Goal: Task Accomplishment & Management: Use online tool/utility

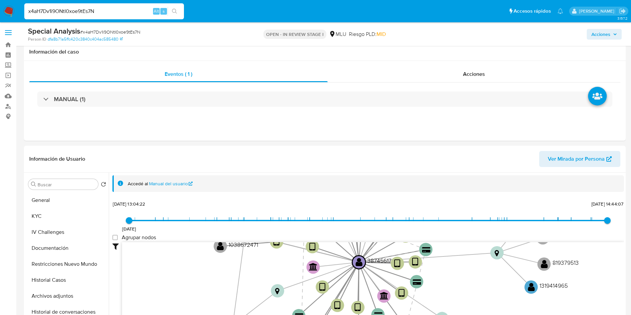
select select "10"
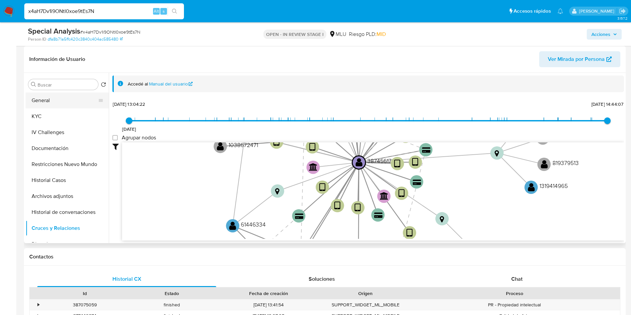
click at [46, 100] on button "General" at bounding box center [65, 100] width 78 height 16
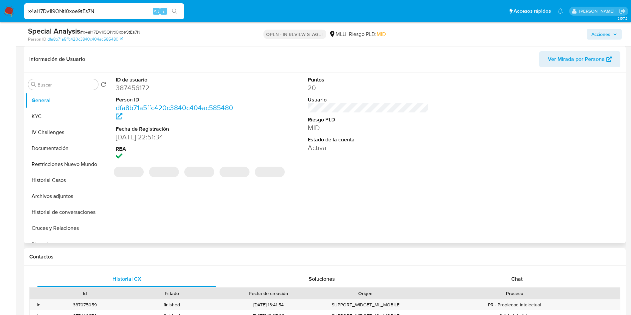
click at [135, 84] on dd "387456172" at bounding box center [176, 87] width 121 height 9
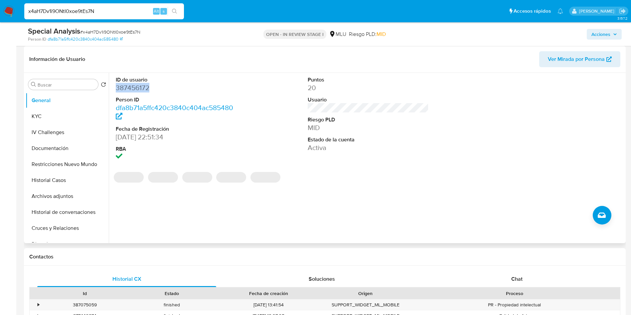
click at [135, 84] on dd "387456172" at bounding box center [176, 87] width 121 height 9
copy dd "387456172"
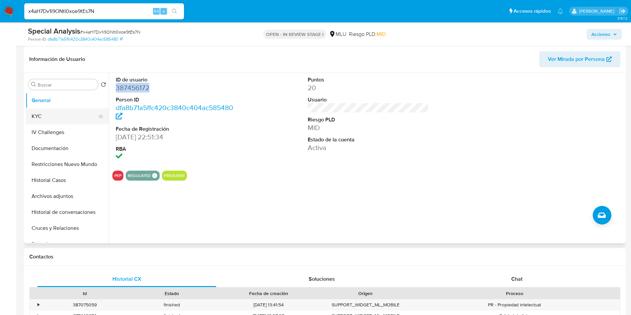
click at [58, 110] on button "KYC" at bounding box center [65, 116] width 78 height 16
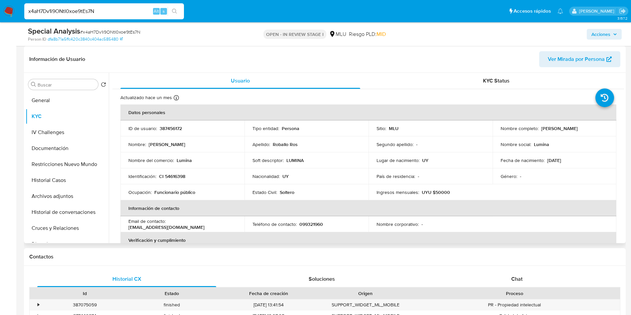
click at [181, 130] on p "387456172" at bounding box center [171, 128] width 22 height 6
click at [173, 127] on p "387456172" at bounding box center [171, 128] width 22 height 6
copy p "387456172"
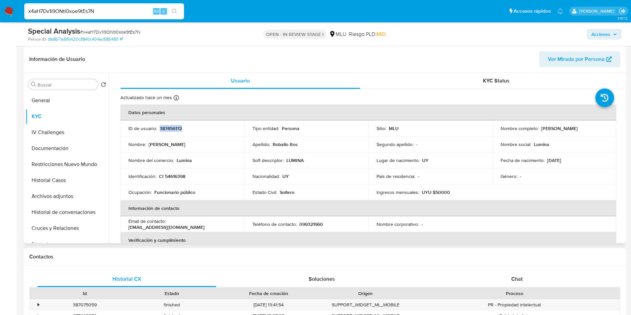
drag, startPoint x: 538, startPoint y: 129, endPoint x: 595, endPoint y: 125, distance: 57.7
click at [595, 125] on div "Nombre completo : Juan Manuel Roballo Ros" at bounding box center [554, 128] width 108 height 6
copy div "Juan Manuel Roballo Ros"
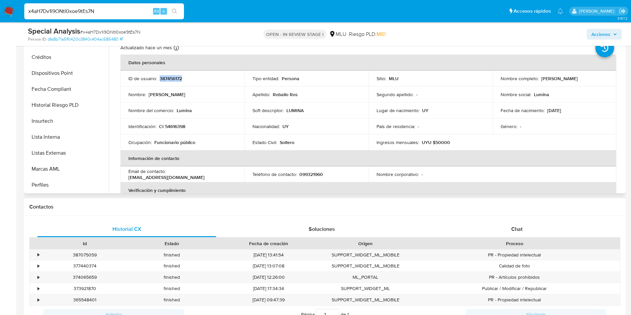
scroll to position [249, 0]
click at [70, 137] on button "Lista Interna" at bounding box center [65, 136] width 78 height 16
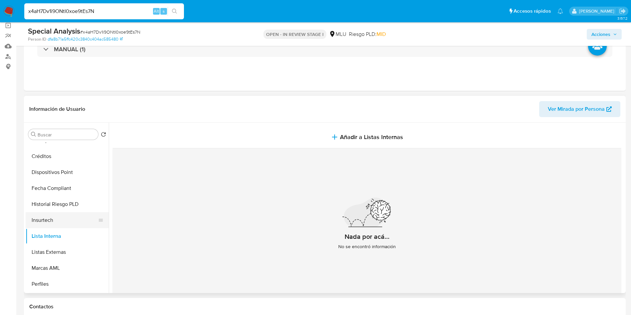
scroll to position [0, 0]
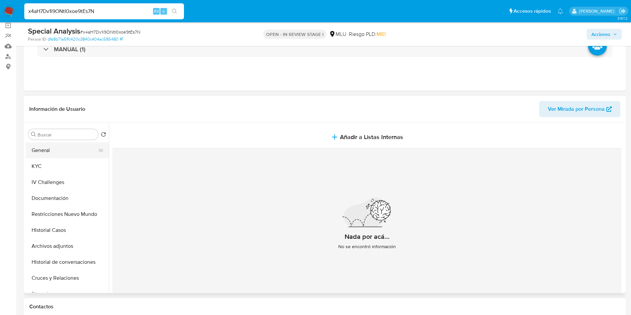
click at [44, 148] on button "General" at bounding box center [65, 150] width 78 height 16
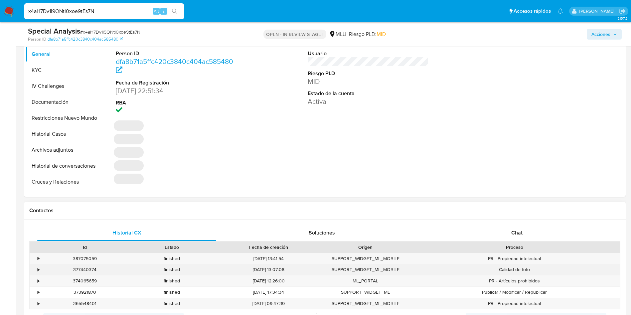
scroll to position [150, 0]
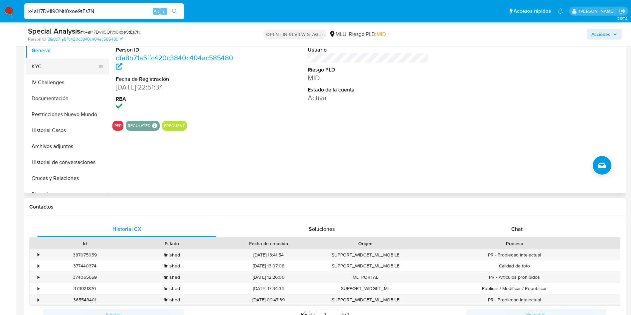
click at [64, 71] on button "KYC" at bounding box center [65, 67] width 78 height 16
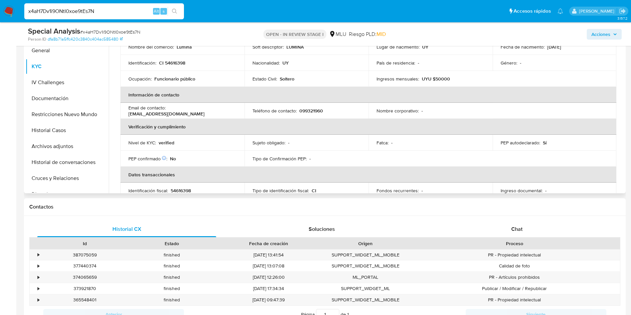
scroll to position [0, 0]
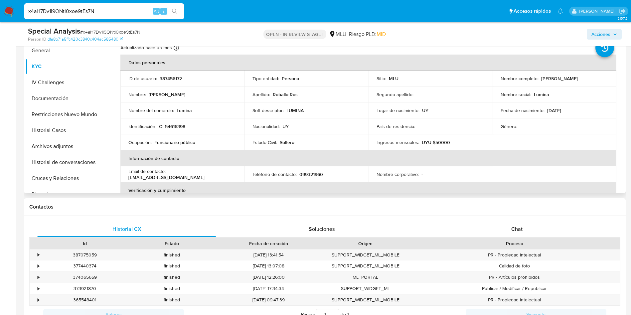
click at [182, 126] on p "CI 54616398" at bounding box center [172, 126] width 26 height 6
copy p "54616398"
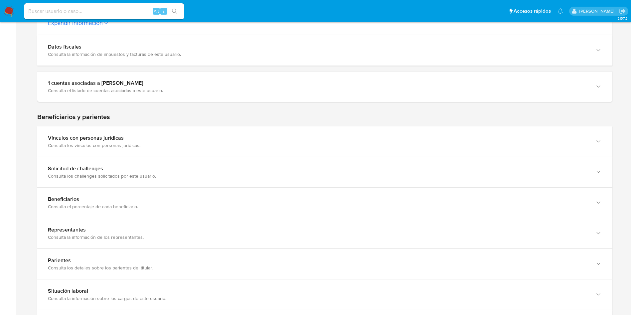
scroll to position [198, 0]
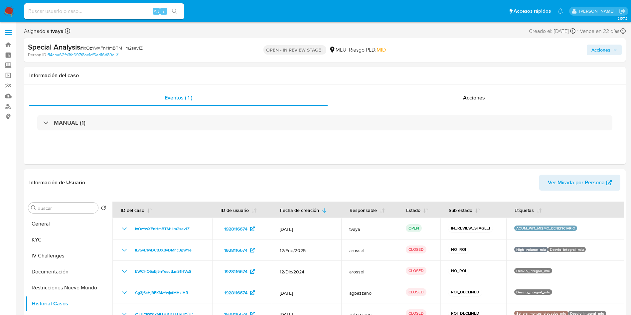
select select "10"
click at [124, 49] on span "# lxOzYwXFnHmBTM1Ilm2sev1Z" at bounding box center [111, 48] width 63 height 7
copy span "lxOzYwXFnHmBTM1Ilm2sev1Z"
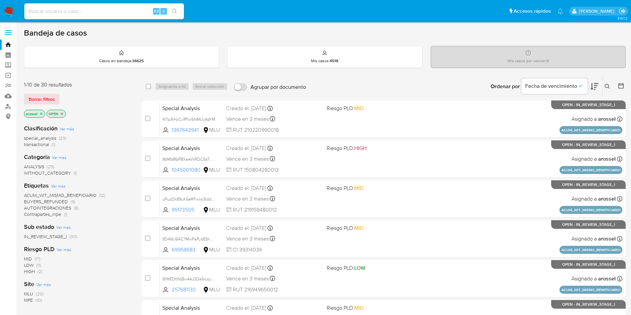
click at [49, 90] on div "1-10 de 30 resultados Borrar filtros arossel OPEN" at bounding box center [77, 100] width 106 height 38
click at [51, 100] on span "Borrar filtros" at bounding box center [42, 98] width 26 height 9
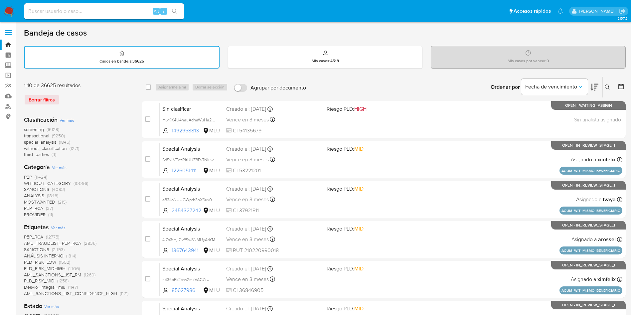
click at [608, 87] on icon at bounding box center [606, 86] width 5 height 5
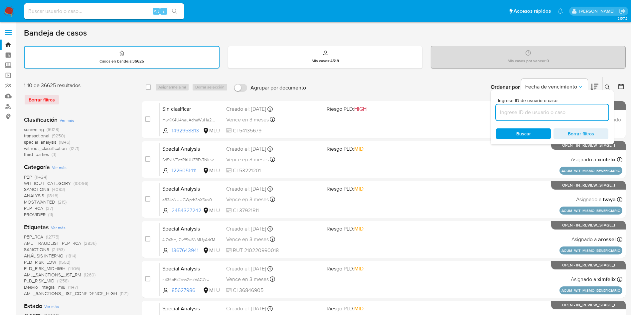
click at [534, 114] on input at bounding box center [552, 112] width 112 height 9
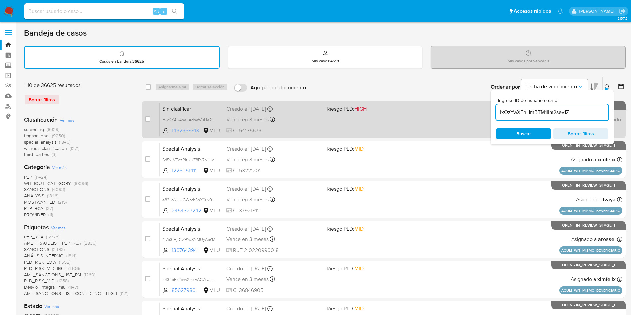
type input "lxOzYwXFnHmBTM1Ilm2sev1Z"
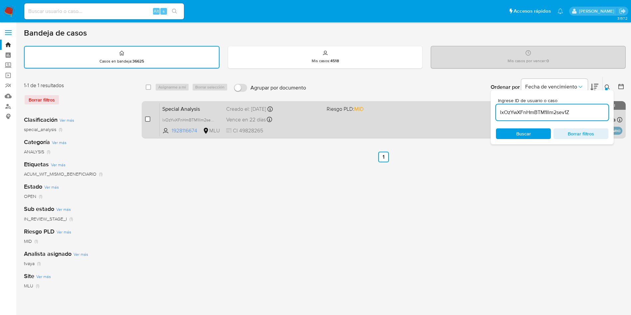
click at [147, 119] on input "checkbox" at bounding box center [147, 118] width 5 height 5
checkbox input "true"
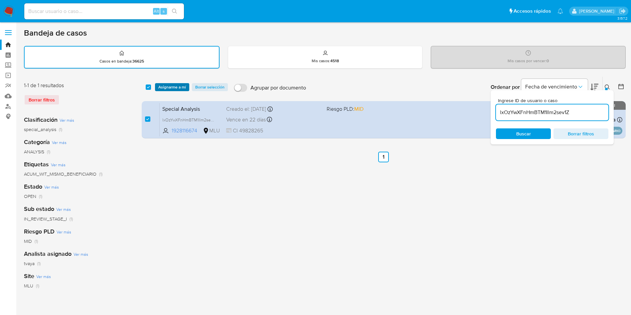
click at [181, 89] on span "Asignarme a mí" at bounding box center [172, 87] width 28 height 7
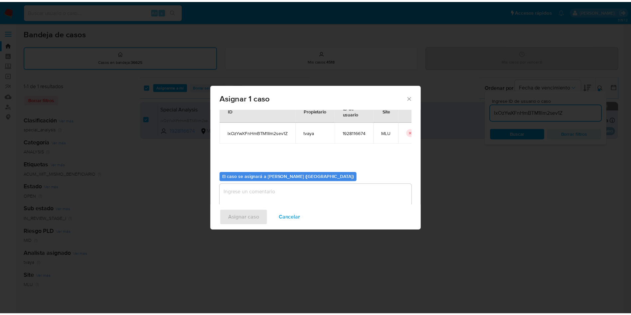
scroll to position [35, 0]
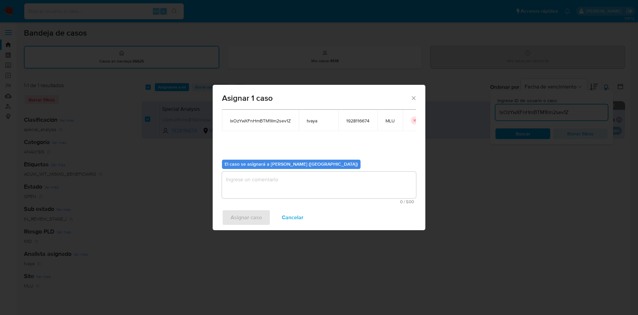
click at [320, 186] on textarea "assign-modal" at bounding box center [319, 185] width 194 height 27
click at [360, 123] on span "1928116674" at bounding box center [357, 121] width 23 height 6
click at [360, 122] on span "1928116674" at bounding box center [357, 121] width 23 height 6
copy span "1928116674"
click at [252, 218] on span "Asignar caso" at bounding box center [246, 217] width 31 height 15
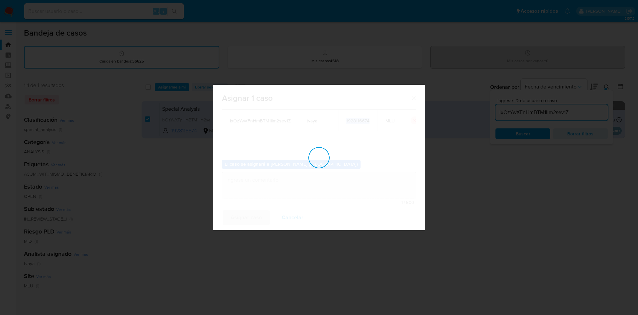
checkbox input "false"
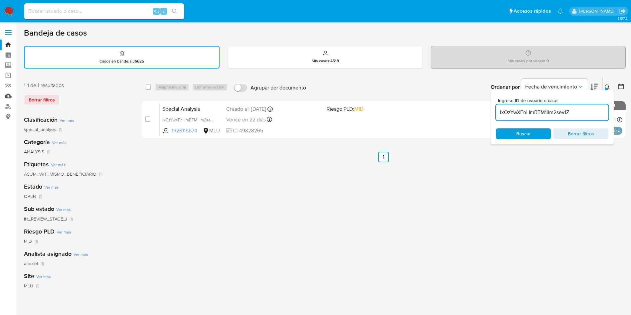
click at [6, 99] on link "Mulan" at bounding box center [39, 96] width 79 height 10
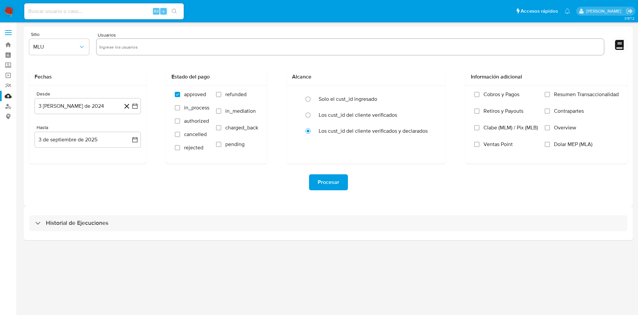
click at [125, 52] on input "text" at bounding box center [350, 47] width 502 height 11
paste input "1928116674"
type input "1928116674"
click at [137, 103] on icon "button" at bounding box center [135, 106] width 7 height 7
click at [128, 128] on icon "Mes siguiente" at bounding box center [129, 130] width 8 height 8
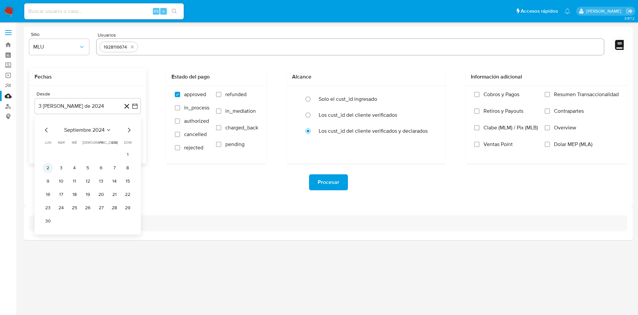
click at [49, 171] on button "2" at bounding box center [48, 168] width 11 height 11
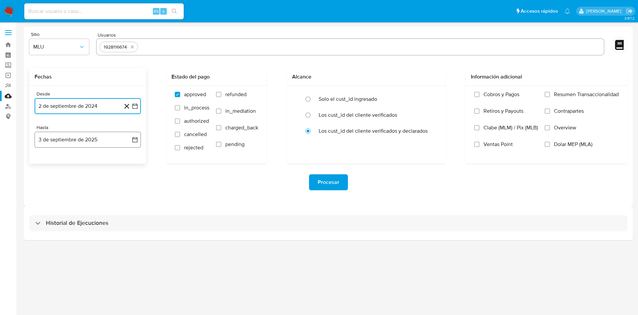
click at [136, 141] on icon "button" at bounding box center [135, 139] width 7 height 7
click at [46, 186] on button "1" at bounding box center [48, 188] width 11 height 11
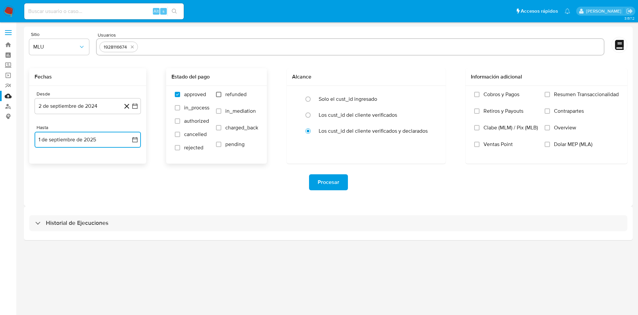
click at [220, 93] on input "refunded" at bounding box center [218, 94] width 5 height 5
checkbox input "true"
click at [218, 127] on input "charged_back" at bounding box center [218, 127] width 5 height 5
checkbox input "true"
click at [335, 192] on div "Procesar" at bounding box center [328, 182] width 598 height 37
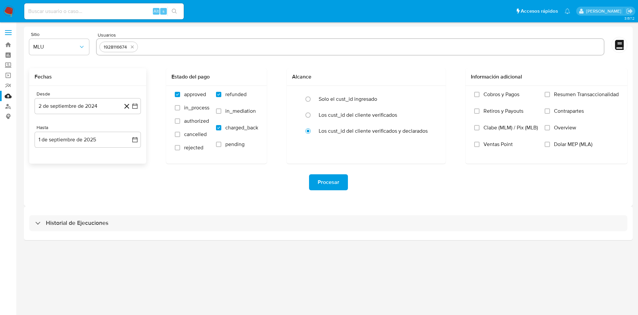
click at [335, 179] on span "Procesar" at bounding box center [329, 182] width 22 height 15
